Goal: Task Accomplishment & Management: Manage account settings

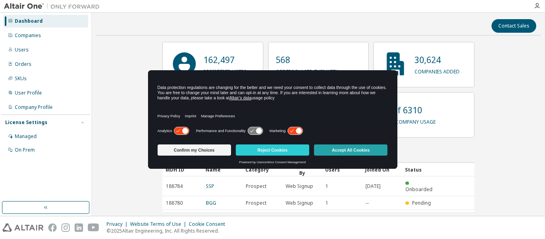
click at [352, 150] on button "Accept All Cookies" at bounding box center [350, 149] width 73 height 11
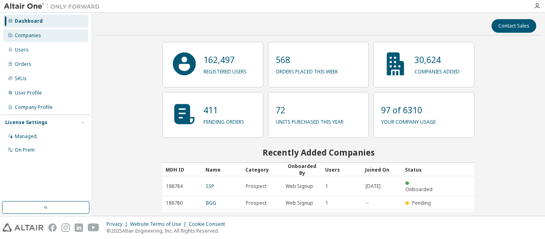
click at [36, 34] on div "Companies" at bounding box center [28, 35] width 26 height 6
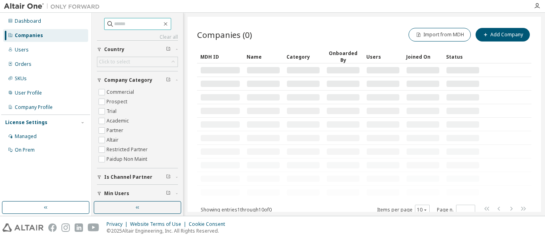
click at [133, 27] on input "text" at bounding box center [138, 24] width 48 height 8
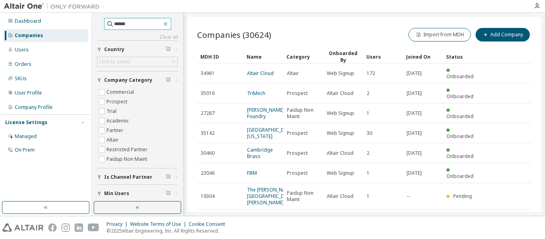
type input "******"
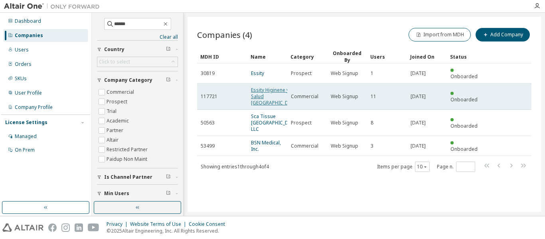
click at [266, 97] on link "Essity Higinene y Salud [GEOGRAPHIC_DATA]" at bounding box center [275, 97] width 48 height 20
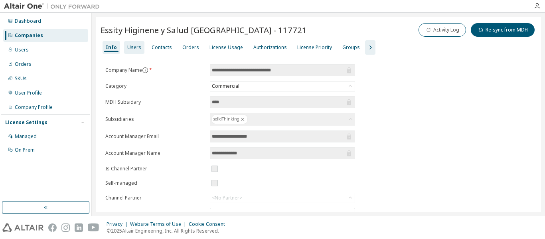
click at [127, 45] on div "Users" at bounding box center [134, 47] width 14 height 6
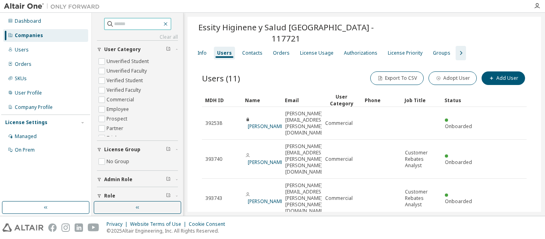
click at [167, 24] on icon "button" at bounding box center [166, 24] width 4 height 4
click at [113, 211] on button "button" at bounding box center [137, 207] width 87 height 13
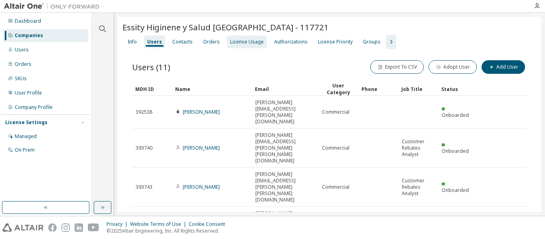
click at [248, 44] on div "License Usage" at bounding box center [247, 42] width 34 height 6
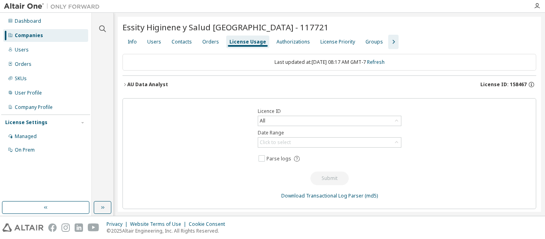
click at [209, 93] on button "AU Data Analyst License ID: 158467" at bounding box center [329, 85] width 414 height 18
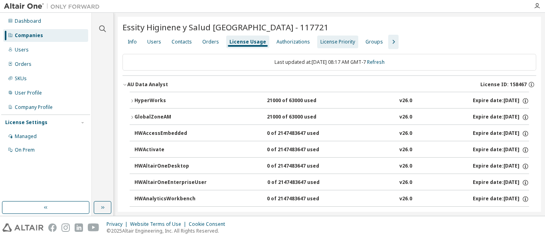
click at [338, 47] on div "License Priority" at bounding box center [337, 41] width 41 height 13
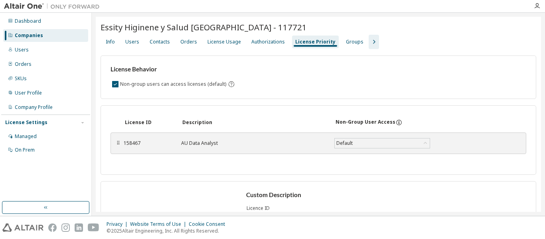
click at [332, 49] on div "Info Users Contacts Orders License Usage Authorizations License Priority Groups" at bounding box center [319, 42] width 436 height 14
click at [345, 47] on div "Groups" at bounding box center [355, 41] width 24 height 13
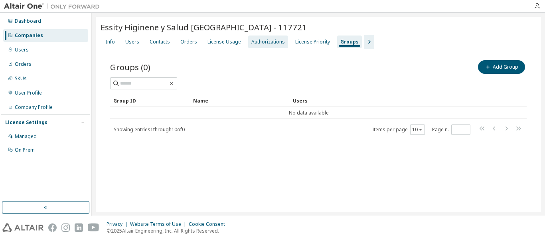
click at [259, 39] on div "Authorizations" at bounding box center [268, 42] width 34 height 6
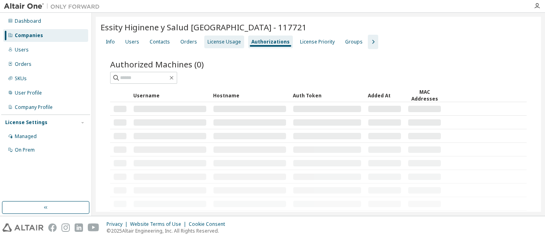
click at [217, 39] on div "License Usage" at bounding box center [224, 42] width 34 height 6
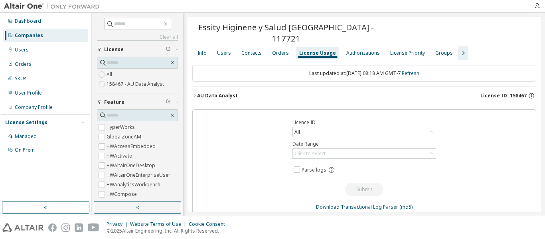
click at [459, 48] on icon "button" at bounding box center [463, 53] width 10 height 10
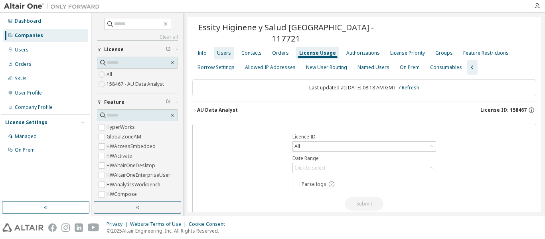
click at [216, 47] on div "Users" at bounding box center [224, 53] width 20 height 13
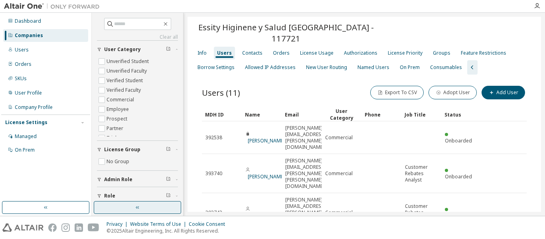
click at [149, 207] on button "button" at bounding box center [137, 207] width 87 height 13
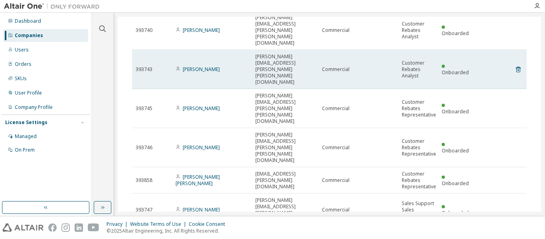
scroll to position [133, 0]
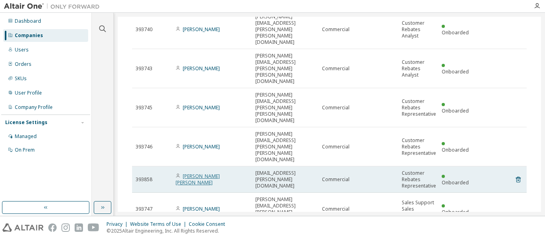
click at [217, 173] on link "[PERSON_NAME] [PERSON_NAME]" at bounding box center [197, 179] width 44 height 13
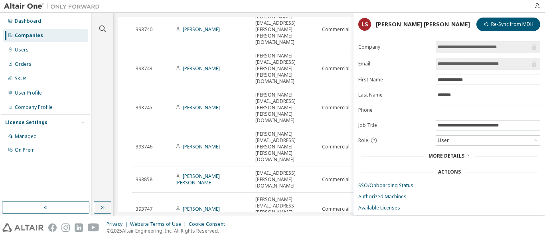
scroll to position [18, 0]
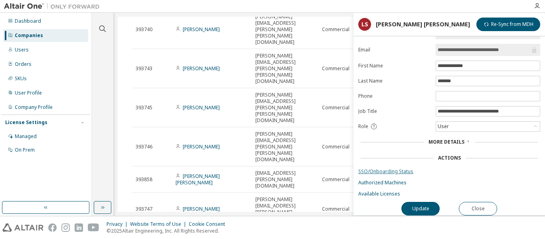
click at [381, 168] on link "SSO/Onboarding Status" at bounding box center [449, 171] width 182 height 6
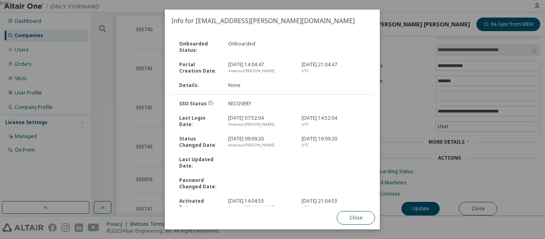
click at [503, 179] on div "true" at bounding box center [272, 119] width 545 height 239
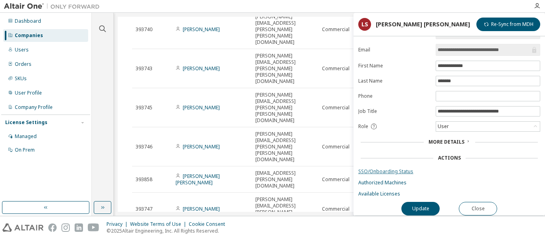
click at [390, 169] on link "SSO/Onboarding Status" at bounding box center [449, 171] width 182 height 6
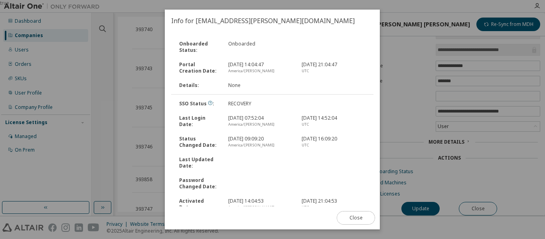
scroll to position [54, 0]
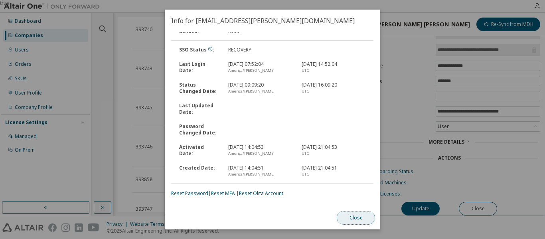
click at [353, 223] on button "Close" at bounding box center [356, 218] width 38 height 14
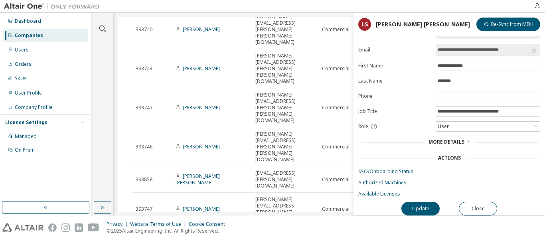
click at [507, 236] on div "Privacy Website Terms of Use Cookie Consent © 2025 Altair Engineering, Inc. All…" at bounding box center [272, 227] width 545 height 23
click at [114, 44] on div "Clear all Status Role Admin Role License Group No Group User Category Unverifie…" at bounding box center [318, 114] width 453 height 203
click at [489, 202] on button "Close" at bounding box center [478, 209] width 38 height 14
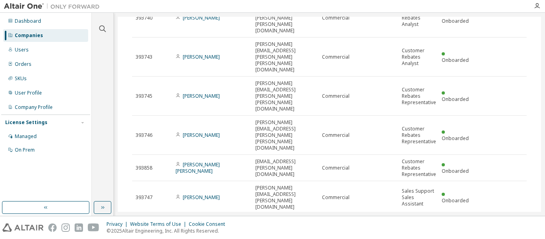
scroll to position [144, 0]
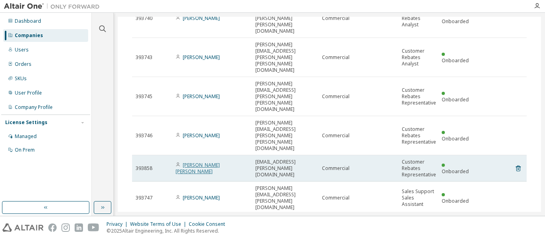
click at [203, 162] on link "[PERSON_NAME] [PERSON_NAME]" at bounding box center [197, 168] width 44 height 13
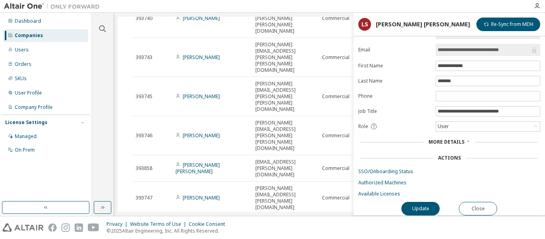
scroll to position [16, 0]
click at [339, 8] on div at bounding box center [316, 6] width 425 height 12
click at [467, 205] on button "Close" at bounding box center [478, 209] width 38 height 14
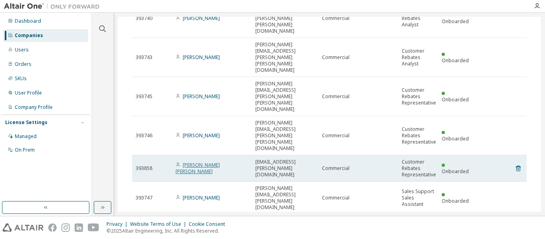
click at [183, 162] on link "[PERSON_NAME] [PERSON_NAME]" at bounding box center [197, 168] width 44 height 13
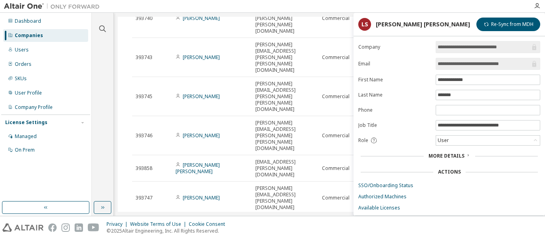
scroll to position [18, 0]
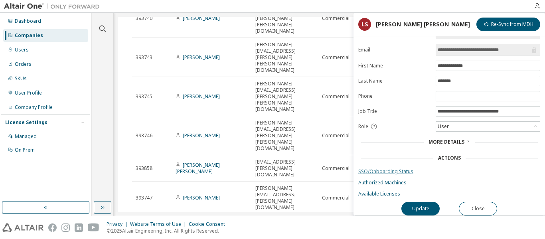
click at [387, 168] on link "SSO/Onboarding Status" at bounding box center [449, 171] width 182 height 6
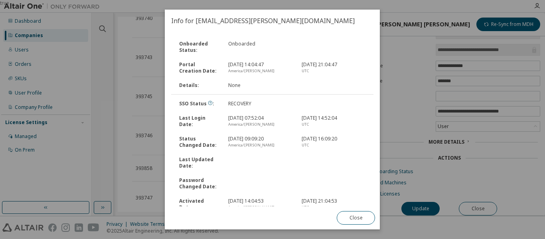
scroll to position [54, 0]
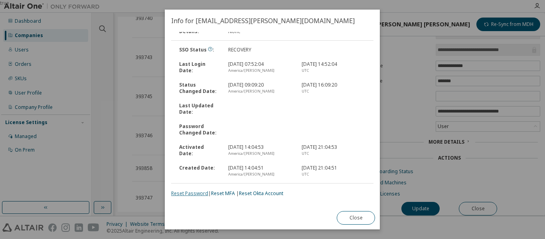
click at [188, 194] on link "Reset Password" at bounding box center [189, 193] width 37 height 7
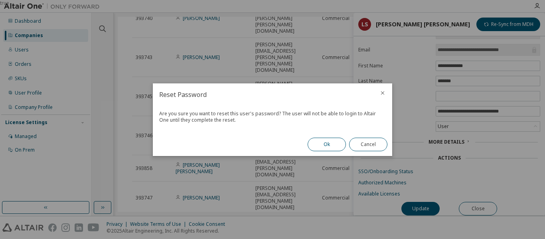
click at [327, 146] on button "Ok" at bounding box center [327, 145] width 38 height 14
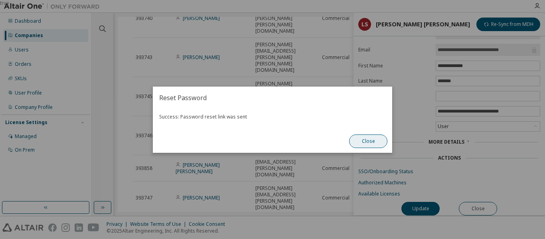
click at [363, 136] on button "Close" at bounding box center [368, 141] width 38 height 14
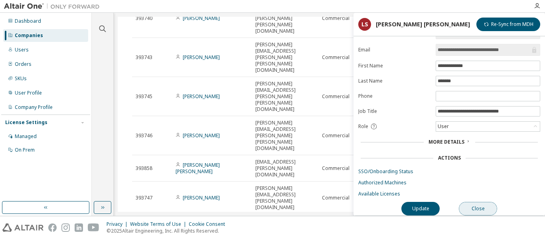
click at [473, 206] on button "Close" at bounding box center [478, 209] width 38 height 14
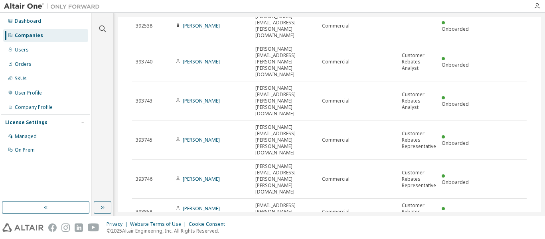
scroll to position [89, 0]
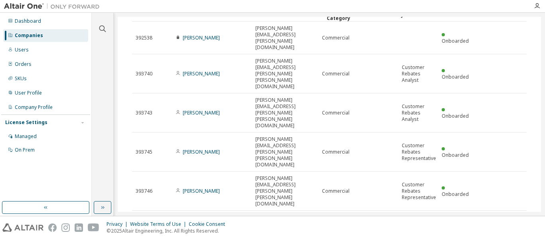
click at [238, 217] on div "[PERSON_NAME] [PERSON_NAME]" at bounding box center [211, 223] width 73 height 13
drag, startPoint x: 238, startPoint y: 154, endPoint x: 544, endPoint y: 41, distance: 326.2
click at [544, 41] on div "Clear all Status Role Admin Role License Group No Group User Category Unverifie…" at bounding box center [318, 114] width 453 height 203
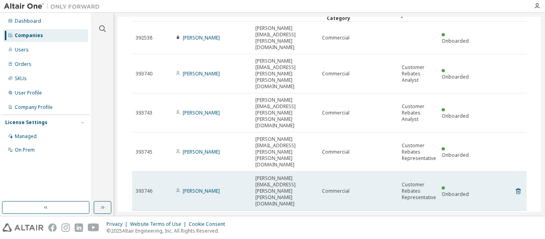
scroll to position [0, 0]
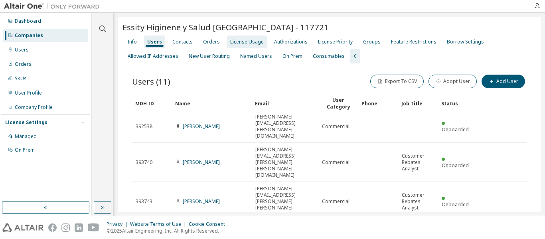
click at [236, 45] on div "License Usage" at bounding box center [247, 41] width 40 height 13
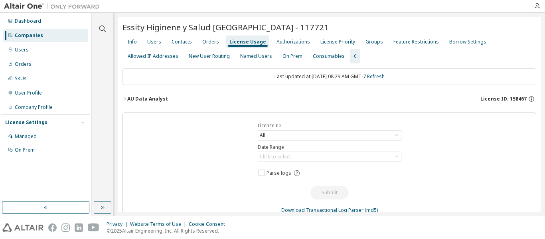
click at [378, 101] on div "AU Data Analyst License ID: 158467" at bounding box center [331, 98] width 409 height 7
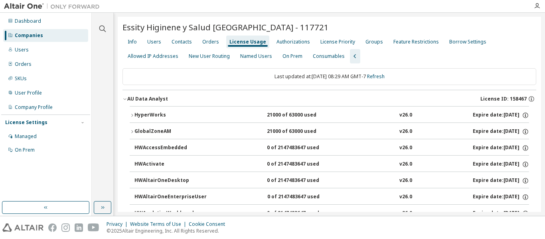
click at [125, 100] on icon "button" at bounding box center [124, 99] width 5 height 5
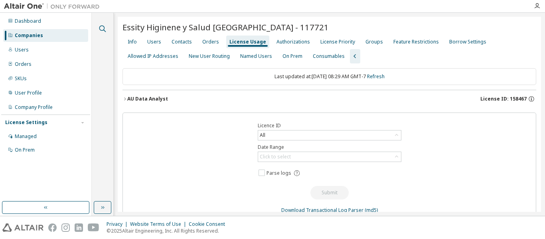
click at [106, 30] on icon "button" at bounding box center [103, 29] width 10 height 10
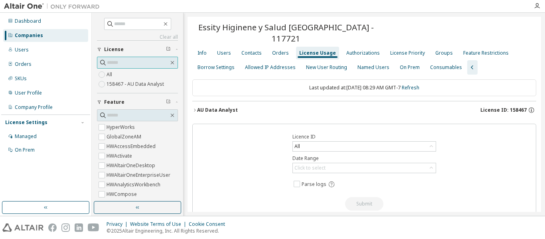
click at [122, 64] on input "text" at bounding box center [138, 63] width 62 height 8
click at [113, 28] on span at bounding box center [137, 24] width 67 height 12
click at [114, 26] on input "text" at bounding box center [138, 24] width 48 height 8
type input "******"
click at [124, 24] on input "******" at bounding box center [138, 24] width 48 height 8
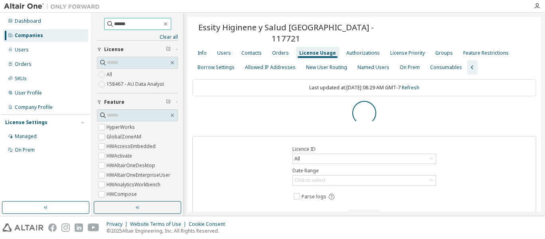
click at [131, 22] on input "******" at bounding box center [138, 24] width 48 height 8
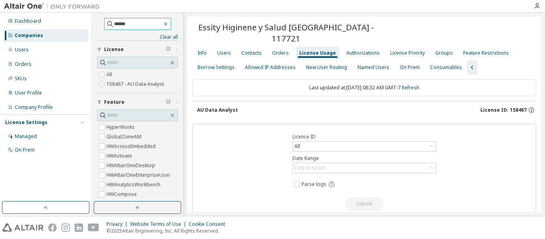
click at [169, 25] on icon "button" at bounding box center [165, 24] width 6 height 6
click at [169, 62] on icon "button" at bounding box center [172, 62] width 6 height 6
click at [169, 24] on icon "button" at bounding box center [165, 24] width 6 height 6
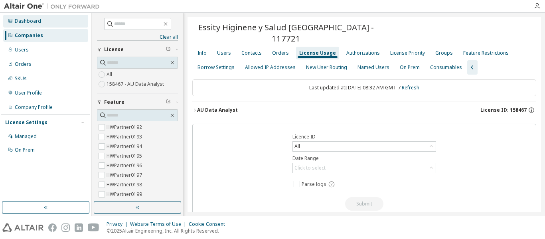
click at [26, 25] on div "Dashboard" at bounding box center [45, 21] width 85 height 13
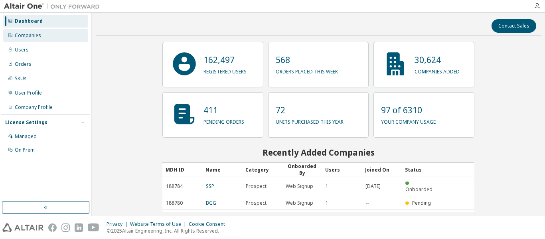
click at [27, 32] on div "Companies" at bounding box center [28, 35] width 26 height 6
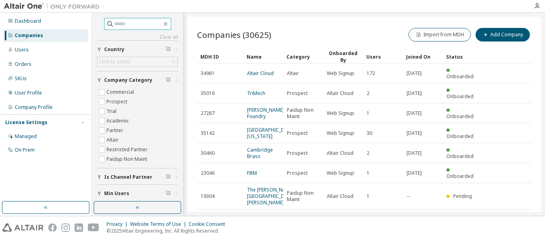
click at [138, 30] on span at bounding box center [137, 24] width 67 height 12
click at [137, 28] on span at bounding box center [137, 24] width 67 height 12
click at [131, 20] on input "text" at bounding box center [138, 24] width 48 height 8
